Goal: Task Accomplishment & Management: Use online tool/utility

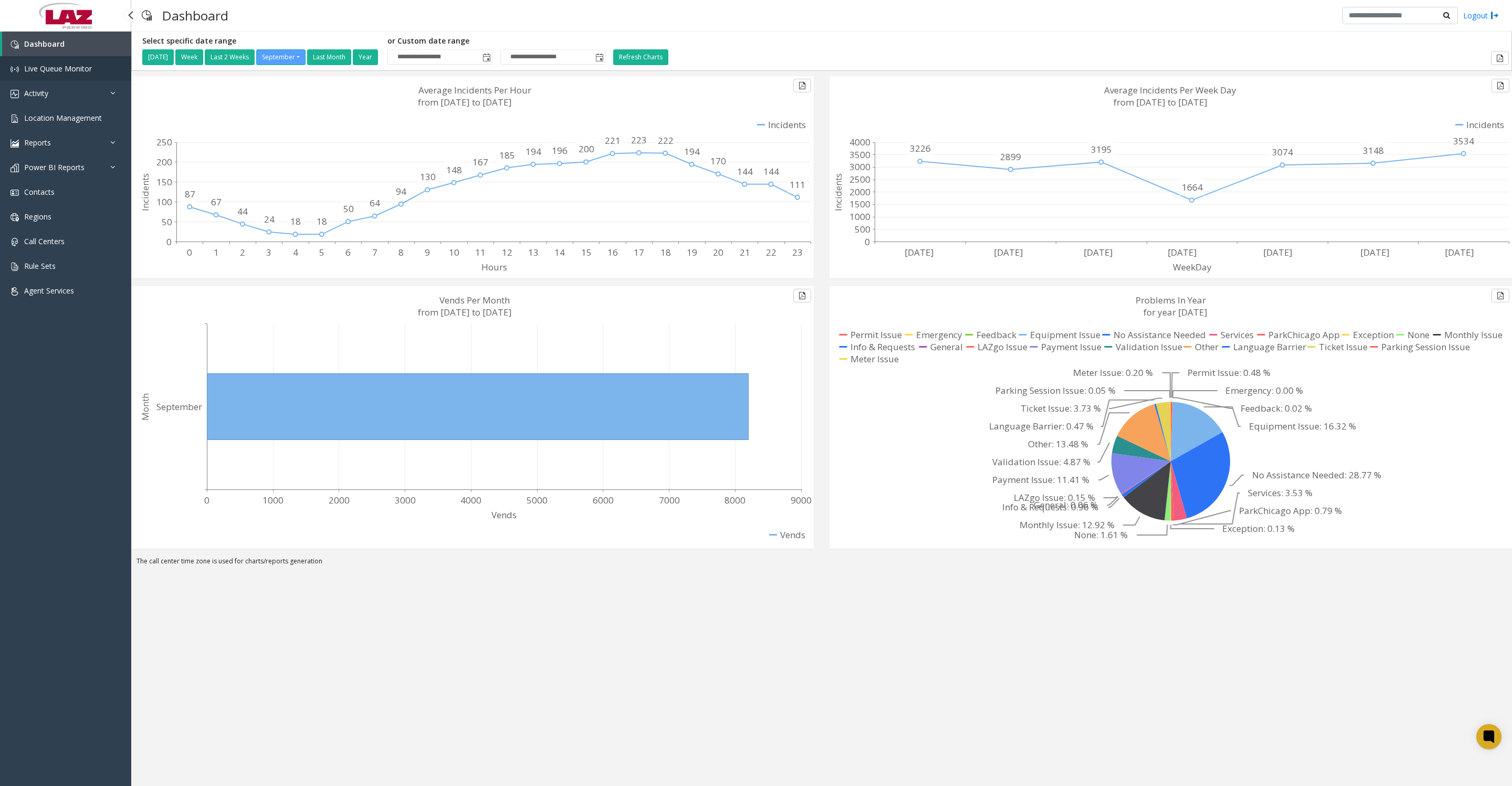
click at [62, 81] on link "Live Queue Monitor" at bounding box center [65, 68] width 131 height 25
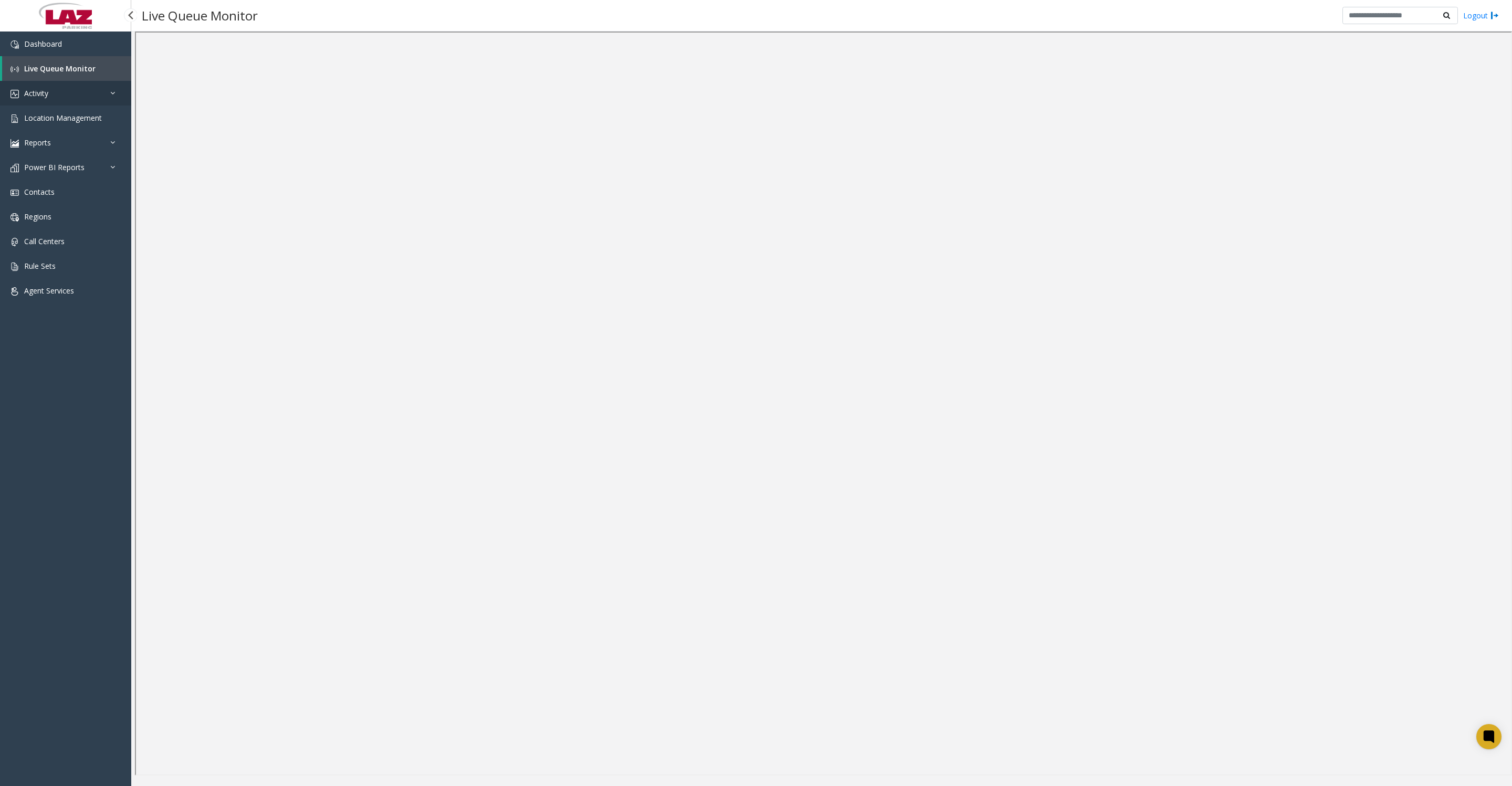
click at [48, 92] on span "Activity" at bounding box center [36, 93] width 25 height 10
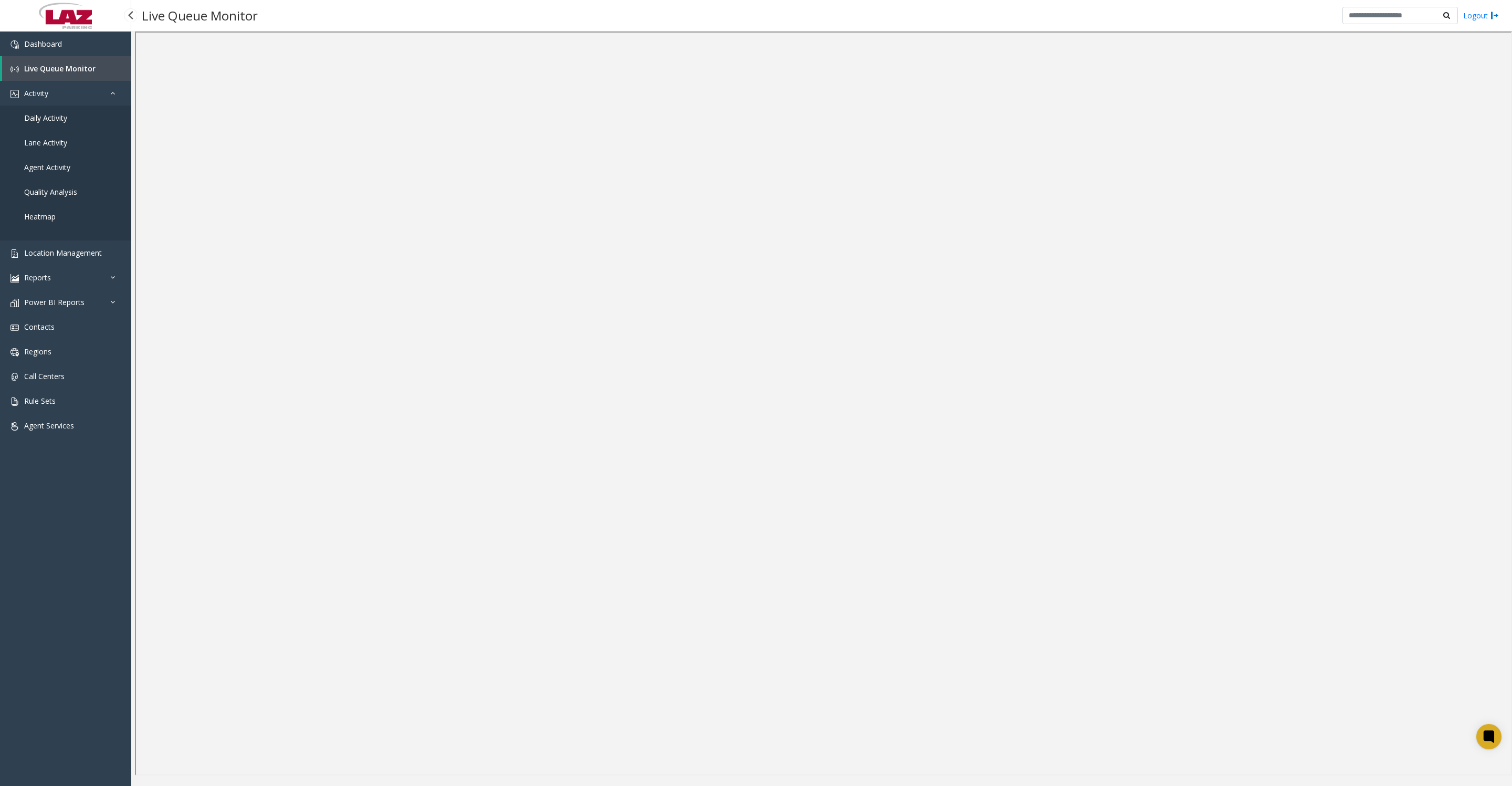
click at [32, 123] on span "Daily Activity" at bounding box center [45, 117] width 43 height 10
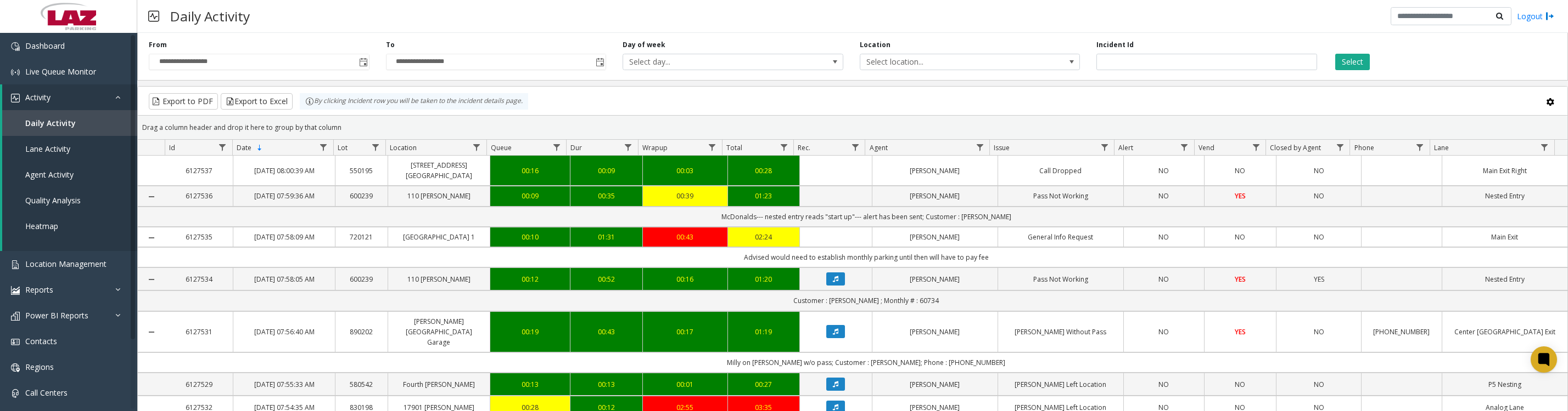
click at [361, 66] on span "Toggle popup" at bounding box center [363, 62] width 9 height 9
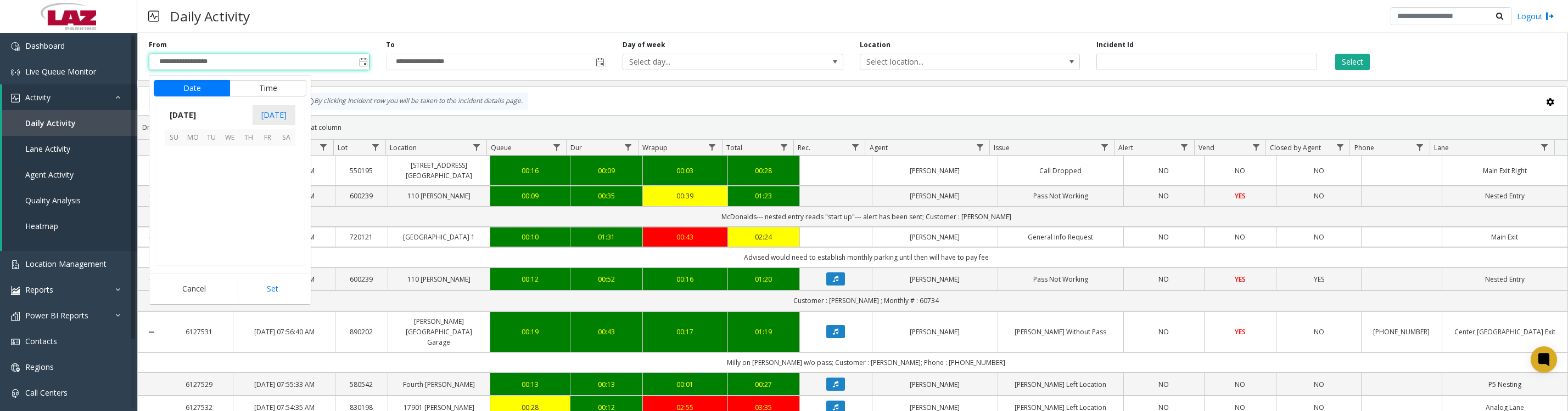
scroll to position [196731, 0]
drag, startPoint x: 190, startPoint y: 163, endPoint x: 204, endPoint y: 201, distance: 40.5
click at [190, 163] on span "1" at bounding box center [193, 156] width 19 height 19
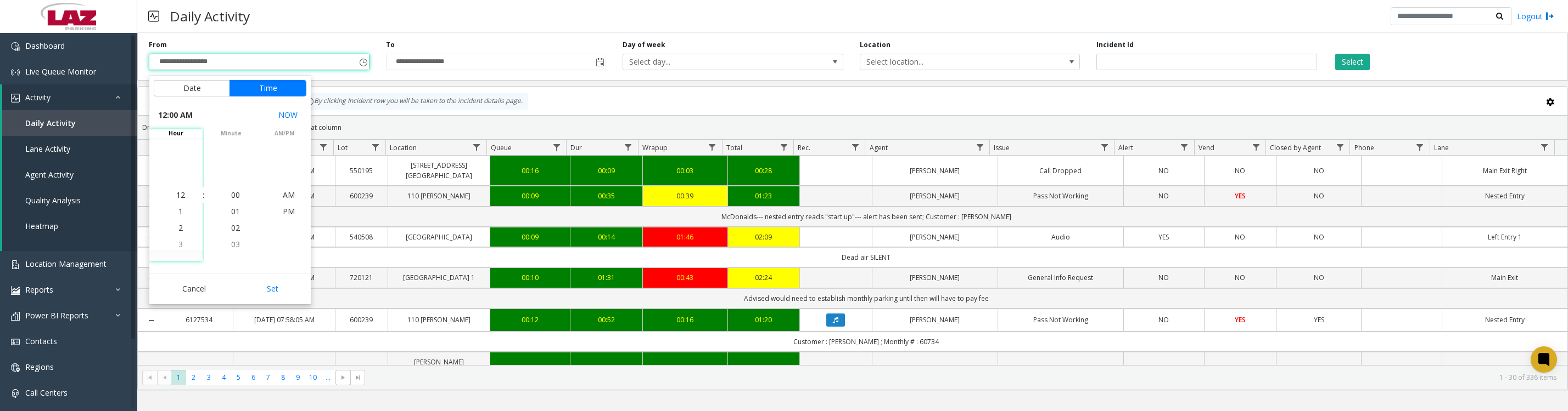
drag, startPoint x: 277, startPoint y: 285, endPoint x: 277, endPoint y: 293, distance: 8.0
click at [277, 293] on button "Set" at bounding box center [272, 289] width 69 height 24
type input "**********"
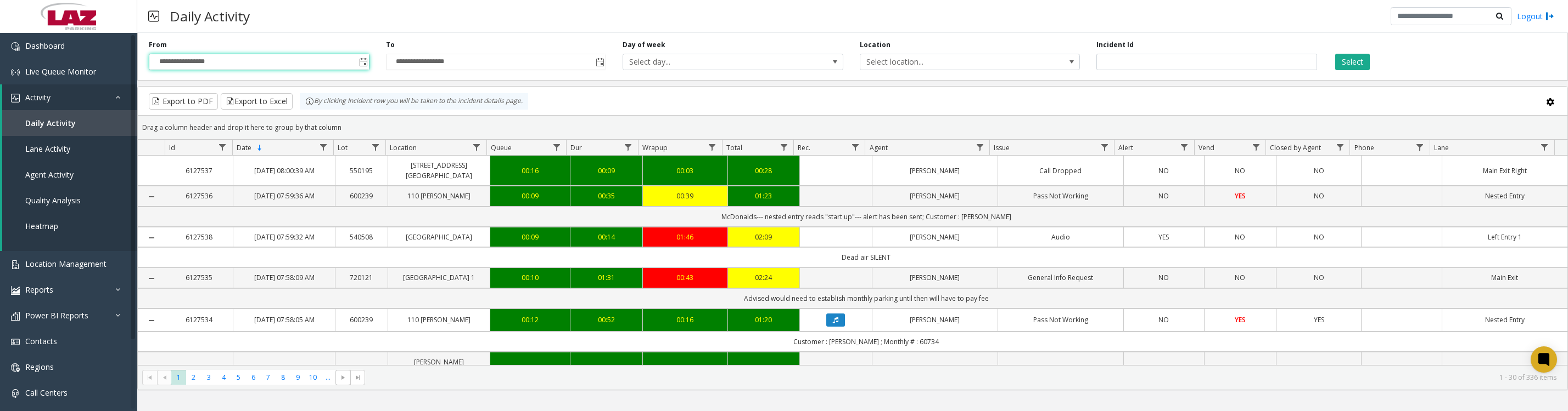
click at [994, 63] on span "Select location..." at bounding box center [947, 62] width 176 height 15
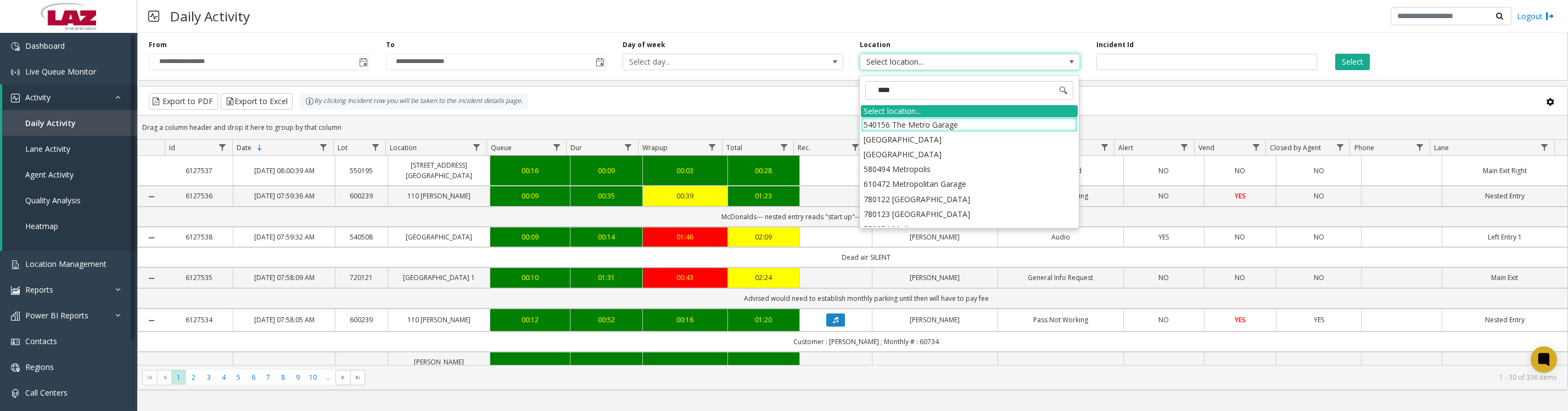
type input "*****"
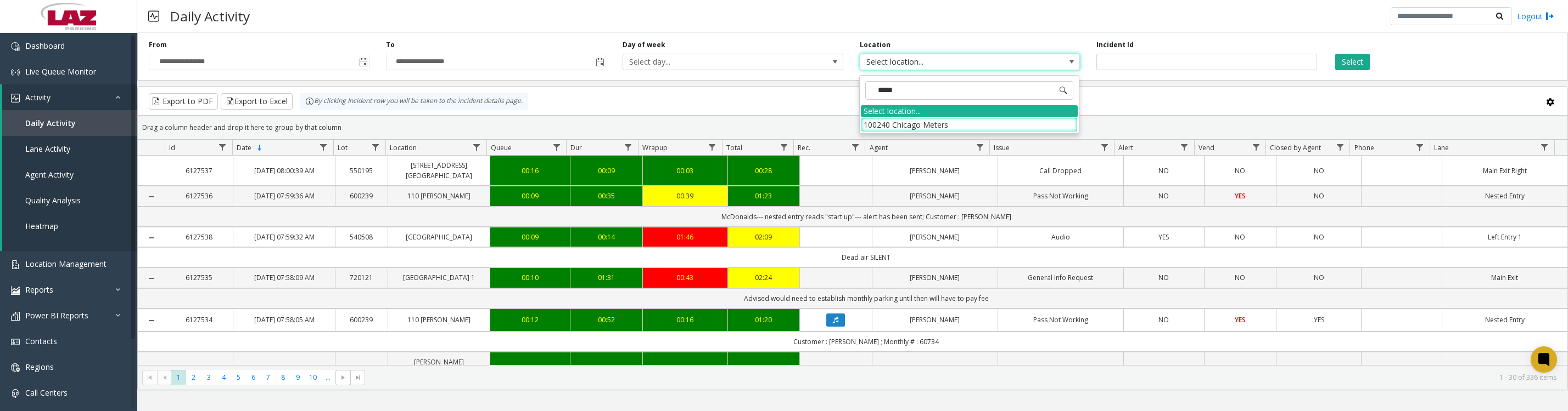
click at [895, 125] on li "100240 Chicago Meters" at bounding box center [969, 125] width 217 height 15
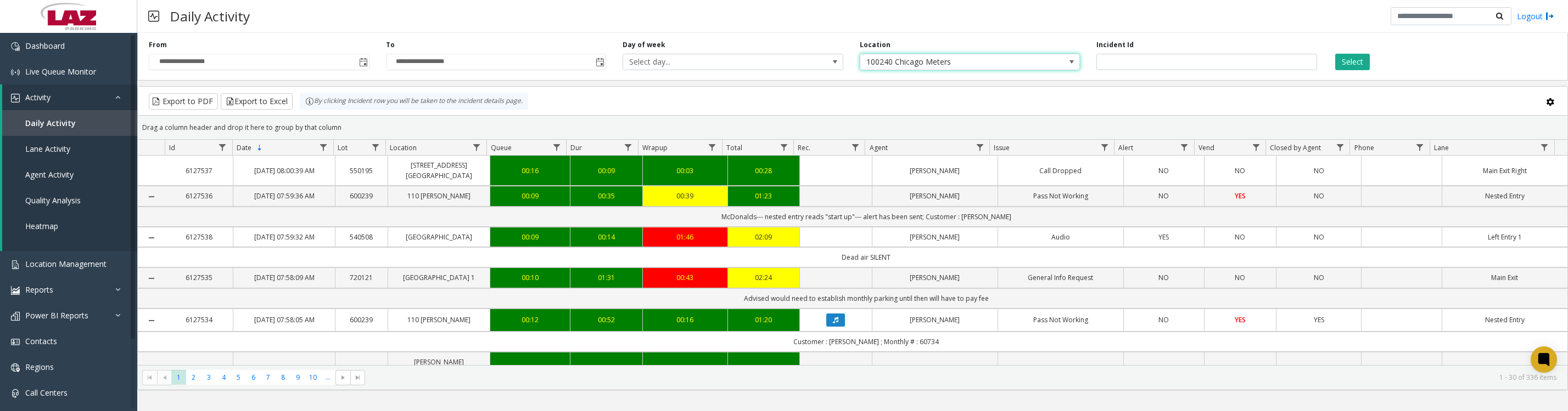
click at [1354, 59] on button "Select" at bounding box center [1352, 62] width 34 height 16
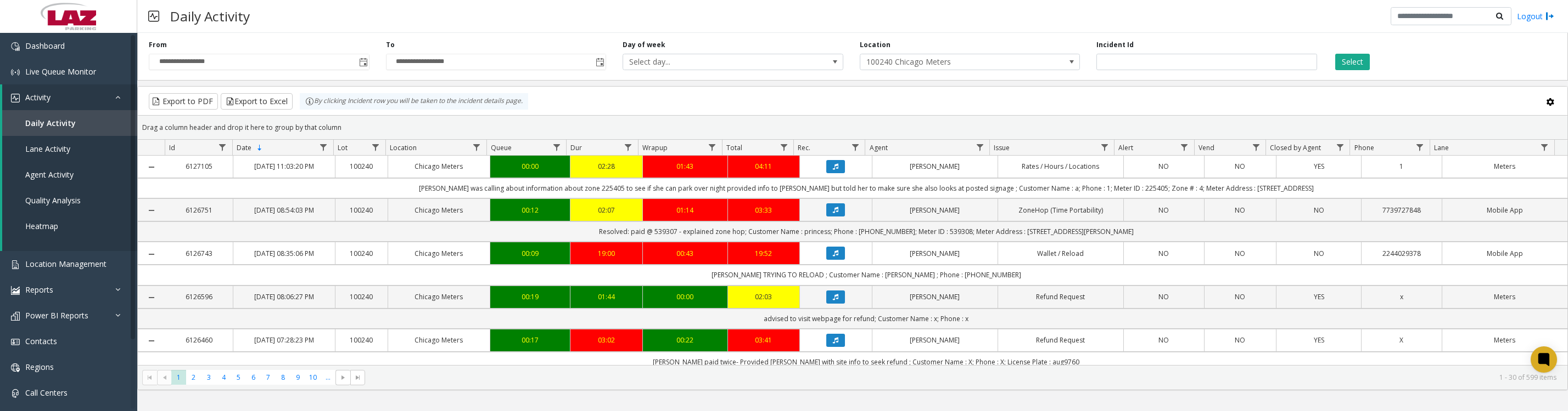
click at [832, 170] on icon "Data table" at bounding box center [835, 166] width 6 height 7
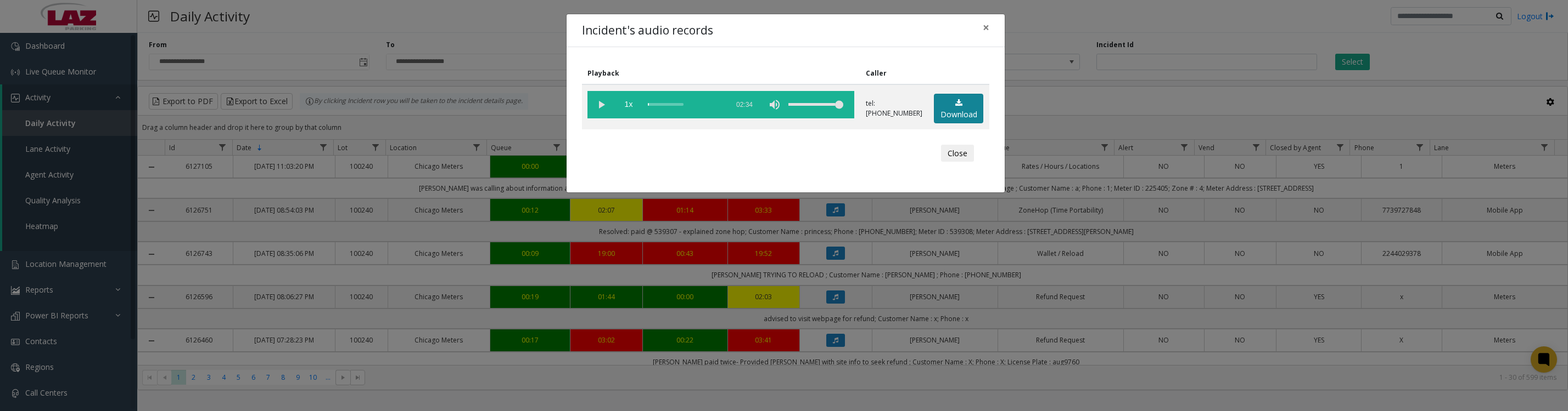
click at [959, 118] on link "Download" at bounding box center [959, 109] width 49 height 30
click at [600, 114] on vg-play-pause at bounding box center [601, 104] width 28 height 28
click at [600, 104] on vg-play-pause at bounding box center [601, 104] width 28 height 28
